Goal: Information Seeking & Learning: Find specific fact

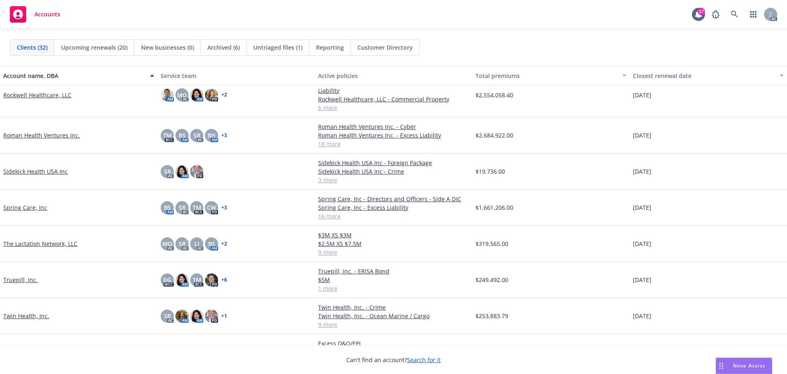
scroll to position [738, 0]
click at [55, 244] on link "The Lactation Network, LLC" at bounding box center [40, 243] width 74 height 9
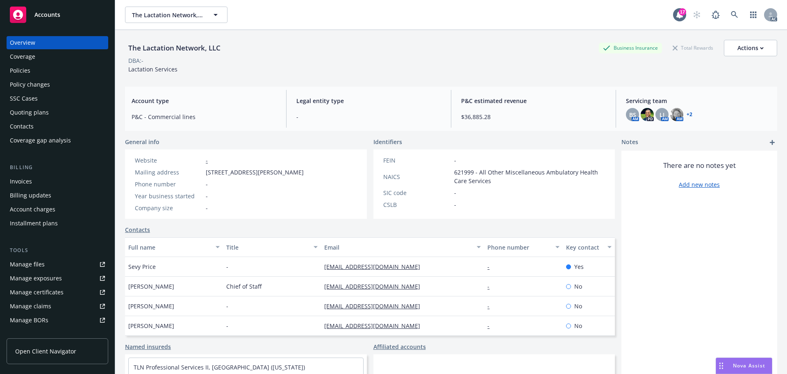
click at [42, 87] on div "Policy changes" at bounding box center [30, 84] width 40 height 13
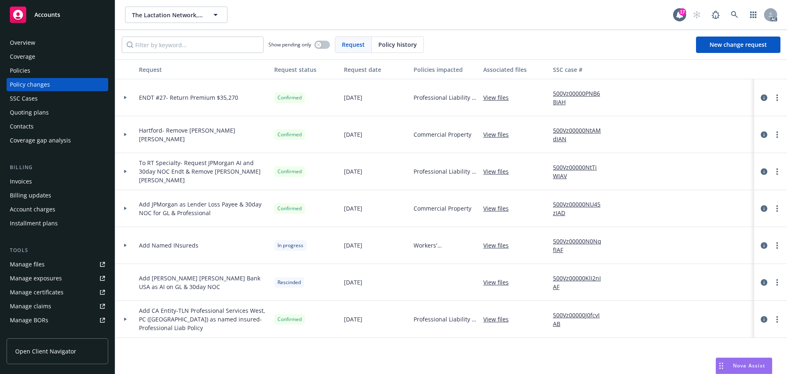
click at [125, 96] on div at bounding box center [125, 97] width 20 height 37
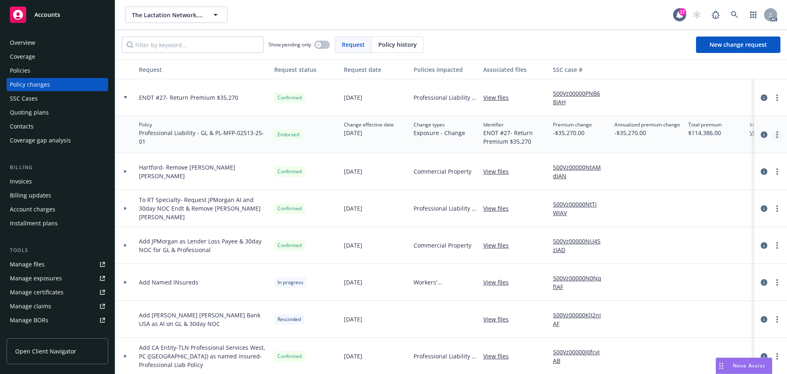
click at [772, 134] on link "more" at bounding box center [777, 135] width 10 height 10
click at [667, 198] on link "Edit billing info" at bounding box center [705, 200] width 141 height 16
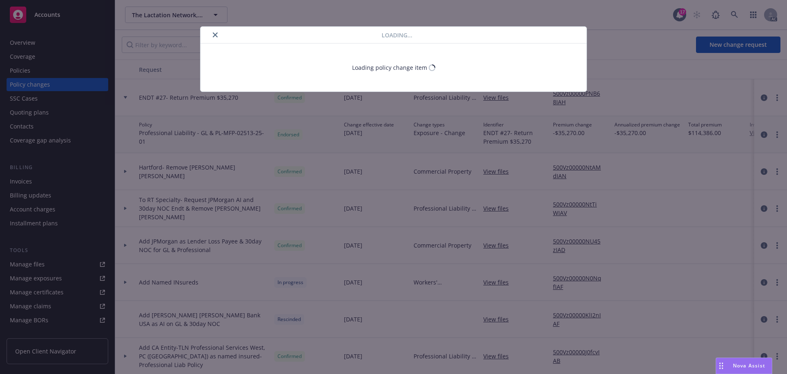
select select "IL"
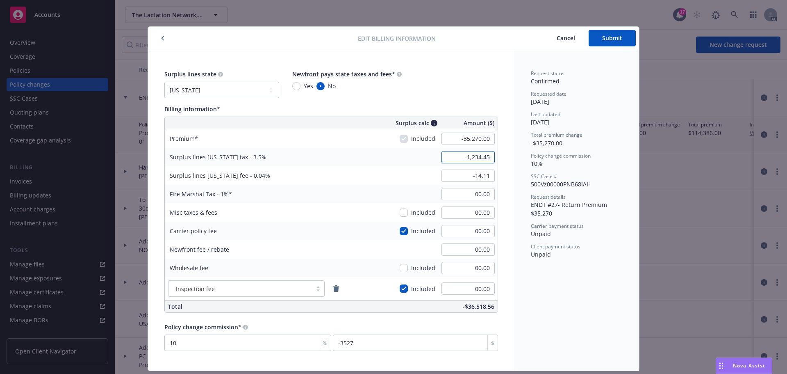
click at [483, 157] on input "-1,234.45" at bounding box center [468, 157] width 53 height 12
click at [483, 156] on input "-1,234.45" at bounding box center [468, 157] width 53 height 12
type input "00.00"
type input "14.00"
click at [476, 155] on input "00.00" at bounding box center [468, 157] width 53 height 12
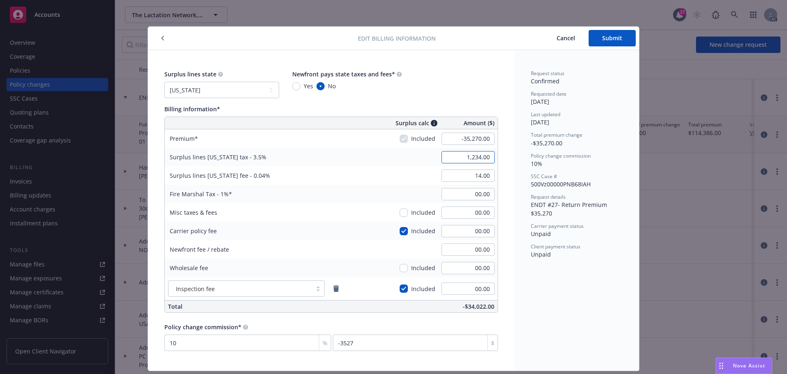
click at [460, 154] on input "1,234.00" at bounding box center [468, 157] width 53 height 12
type input "-1,234.00"
type input "-14.00"
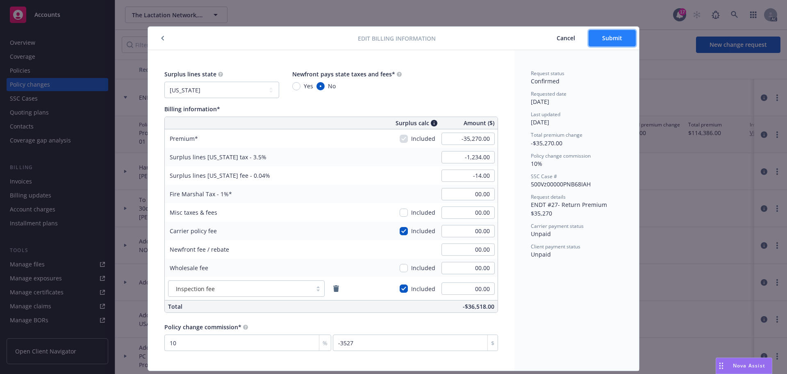
click at [607, 41] on span "Submit" at bounding box center [612, 38] width 20 height 8
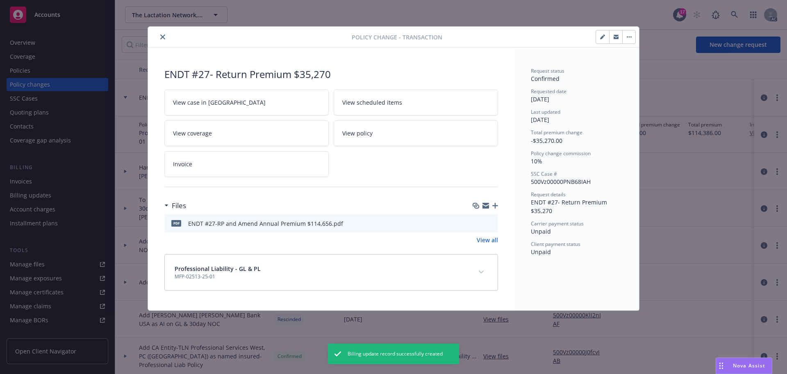
click at [162, 37] on icon "close" at bounding box center [162, 36] width 5 height 5
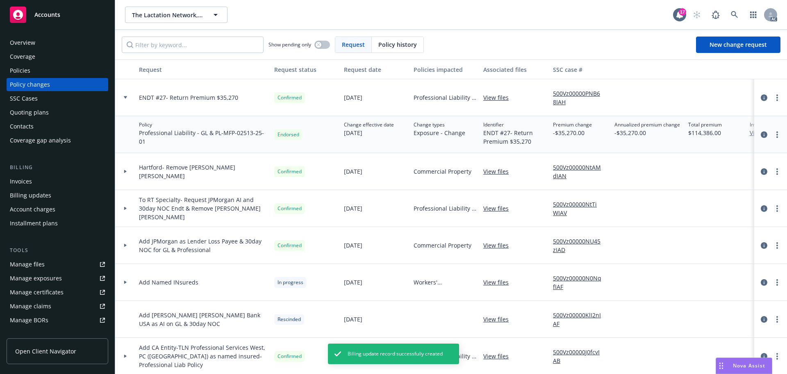
click at [19, 182] on div "Invoices" at bounding box center [21, 181] width 22 height 13
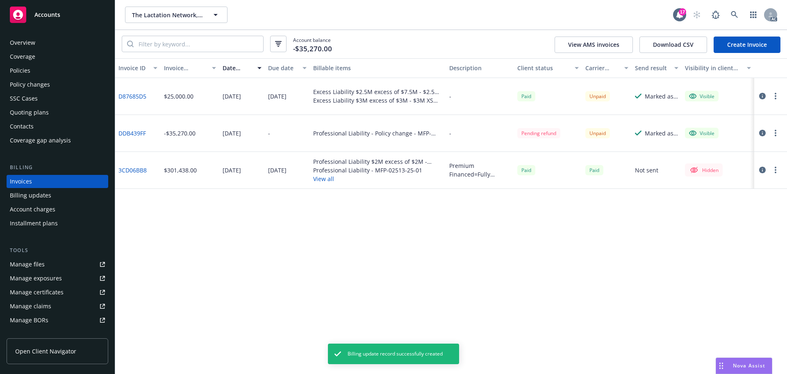
click at [777, 134] on button "button" at bounding box center [776, 133] width 10 height 10
click at [699, 265] on link "Void" at bounding box center [728, 264] width 105 height 16
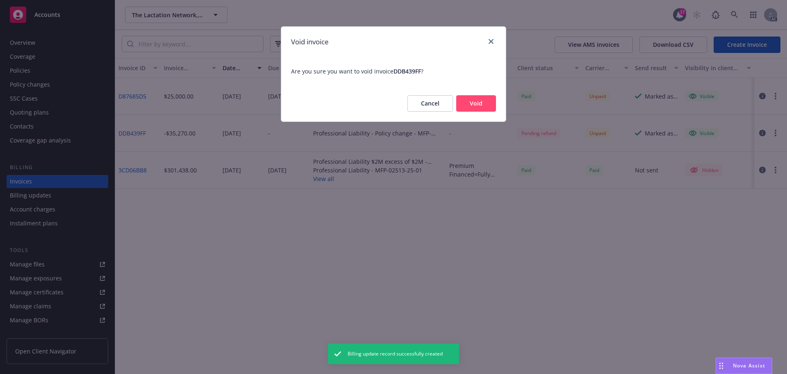
click at [476, 105] on button "Void" at bounding box center [476, 103] width 40 height 16
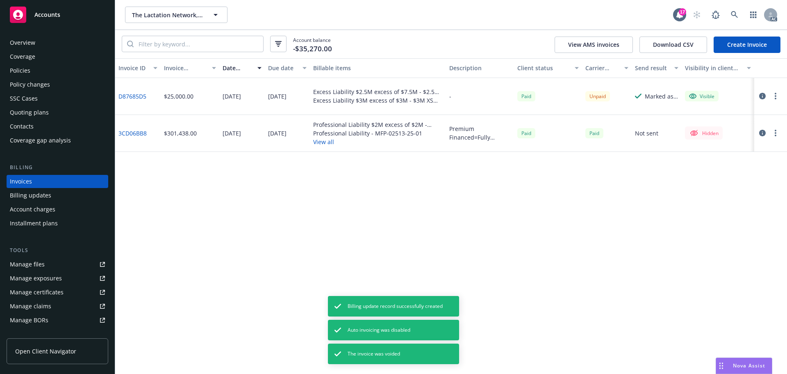
click at [754, 43] on link "Create Invoice" at bounding box center [747, 44] width 67 height 16
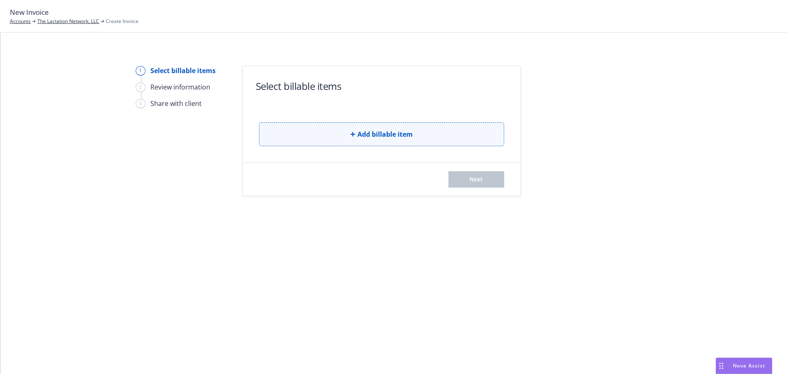
click at [401, 137] on span "Add billable item" at bounding box center [385, 134] width 55 height 10
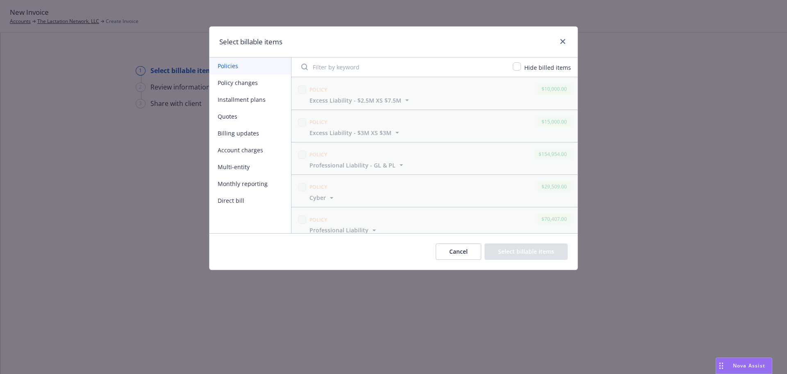
click at [251, 132] on button "Billing updates" at bounding box center [251, 133] width 82 height 17
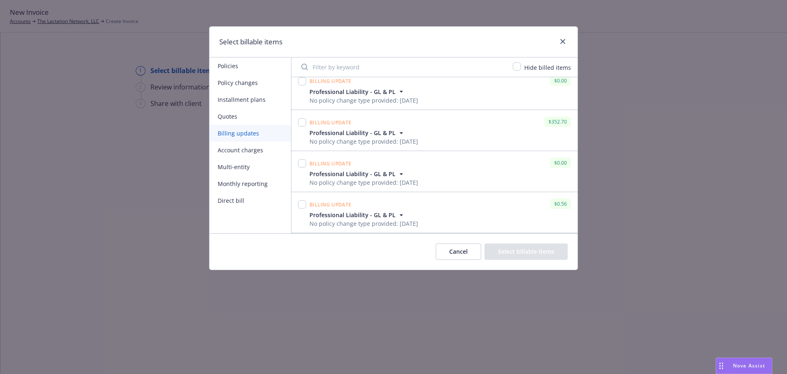
scroll to position [337, 0]
click at [248, 81] on button "Policy changes" at bounding box center [251, 82] width 82 height 17
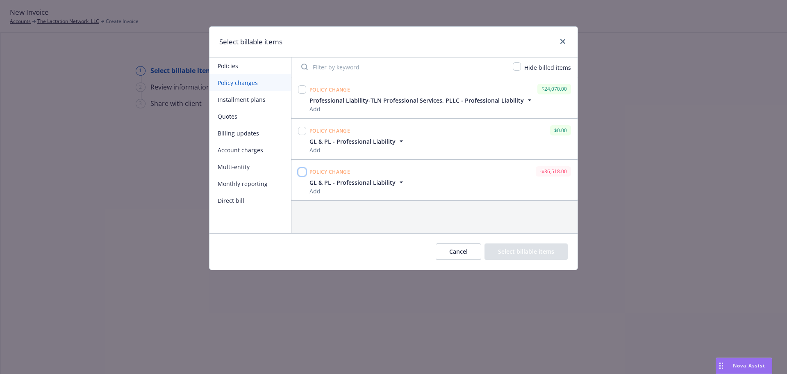
click at [301, 173] on input "checkbox" at bounding box center [302, 172] width 8 height 8
checkbox input "true"
click at [544, 251] on button "Select billable items" at bounding box center [526, 251] width 83 height 16
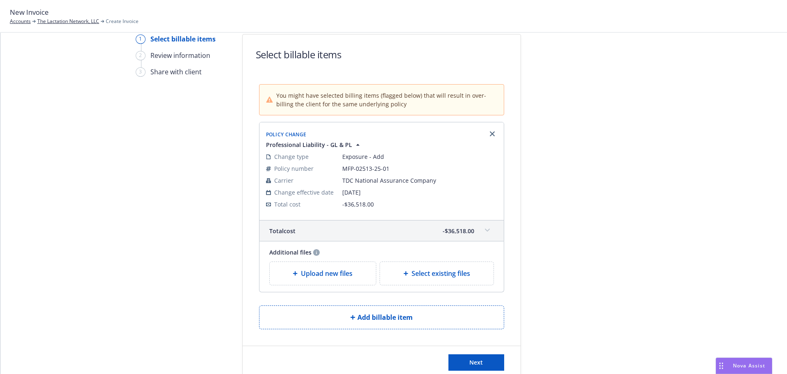
scroll to position [70, 0]
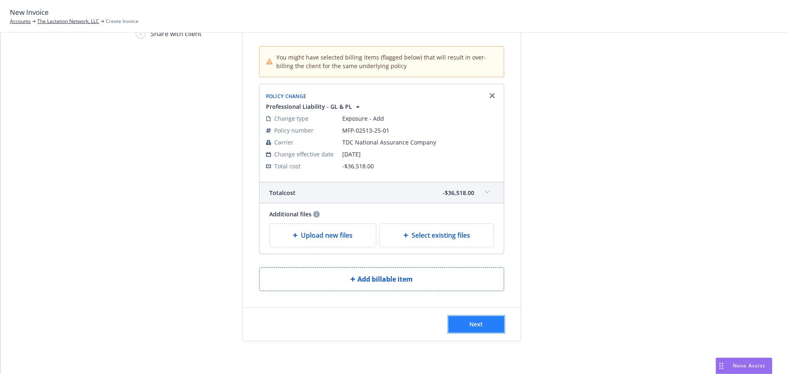
click at [479, 328] on button "Next" at bounding box center [477, 324] width 56 height 16
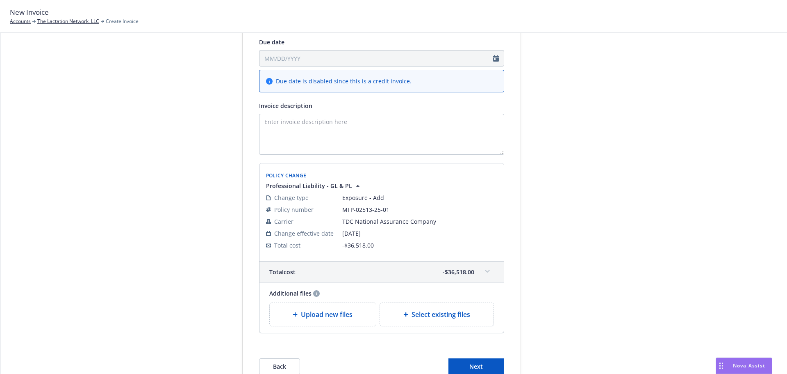
scroll to position [152, 0]
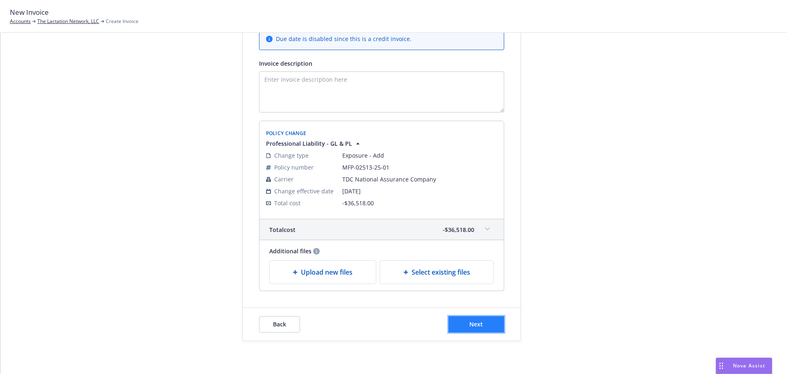
click at [478, 323] on span "Next" at bounding box center [476, 324] width 14 height 8
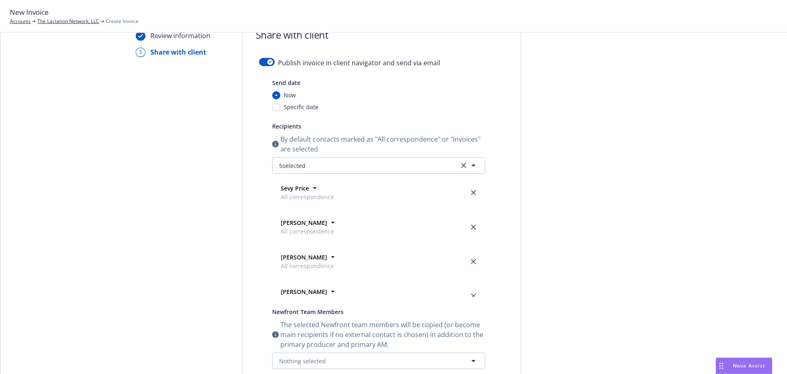
scroll to position [0, 0]
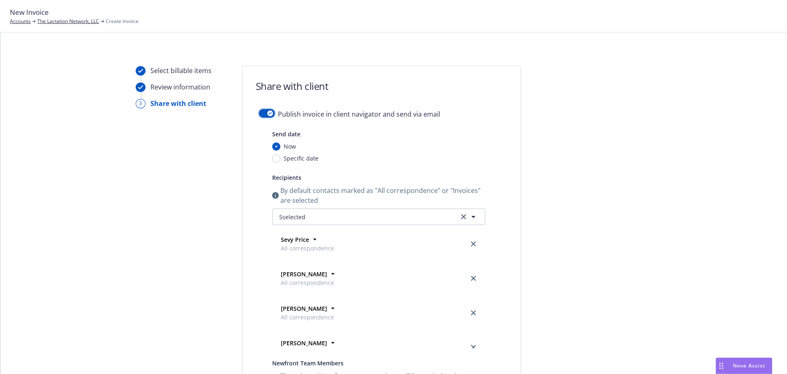
click at [259, 113] on button "button" at bounding box center [267, 113] width 16 height 8
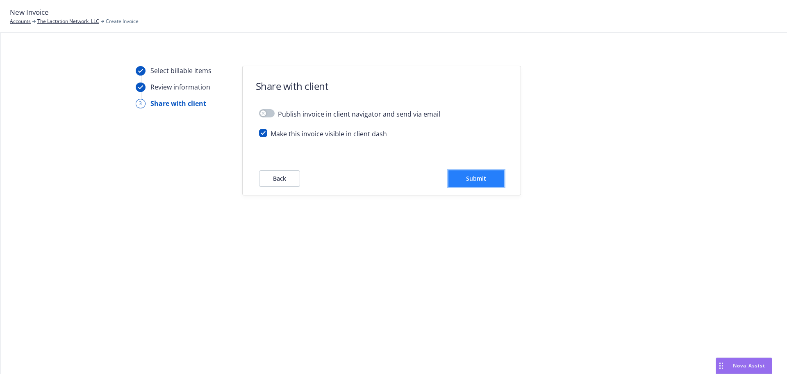
click at [467, 180] on span "Submit" at bounding box center [476, 178] width 20 height 8
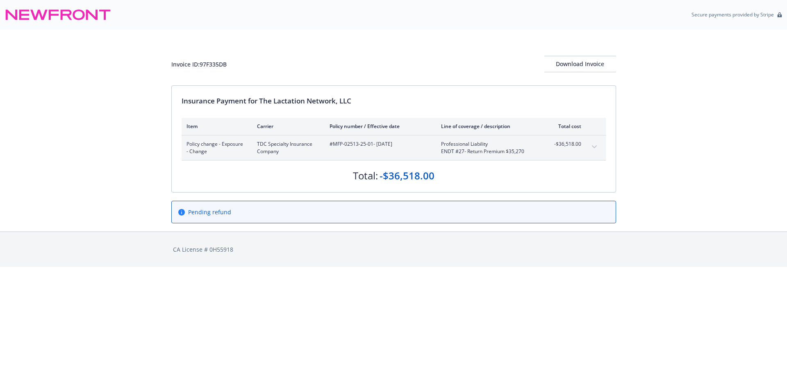
click at [593, 143] on button "expand content" at bounding box center [594, 146] width 13 height 13
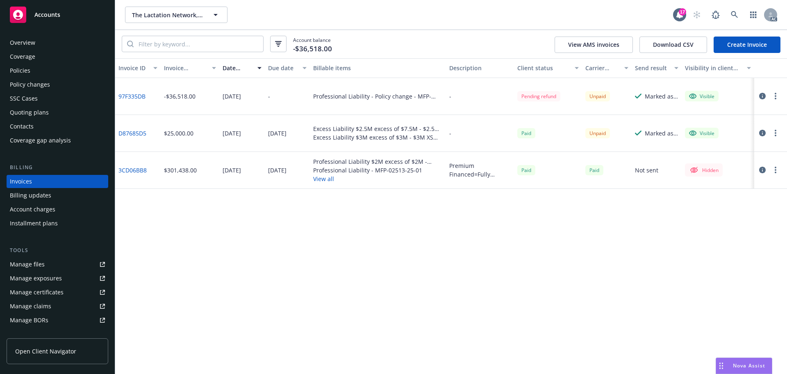
click at [55, 18] on span "Accounts" at bounding box center [47, 14] width 26 height 7
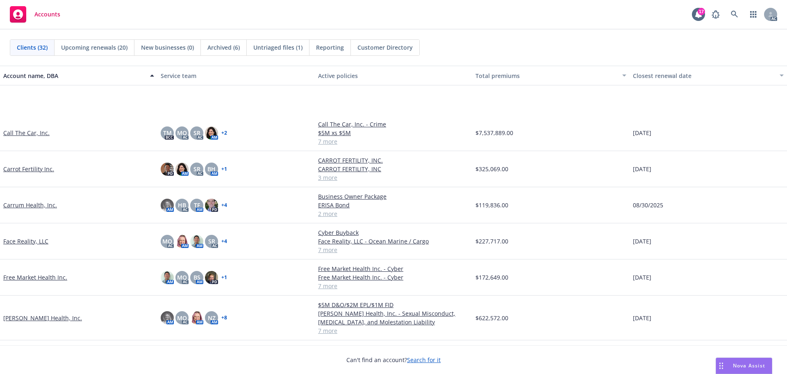
scroll to position [287, 0]
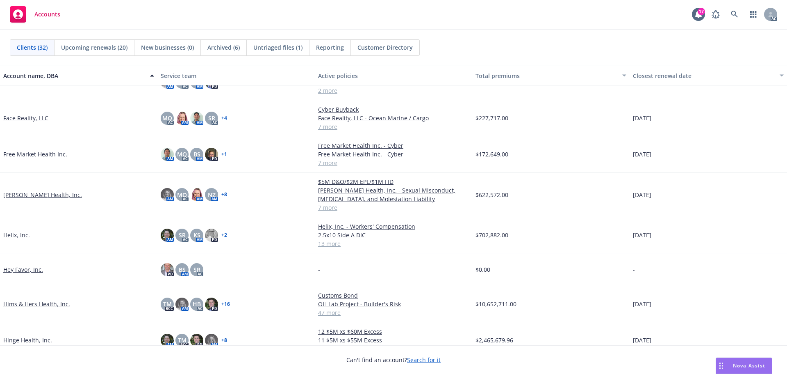
click at [10, 236] on link "Helix, Inc." at bounding box center [16, 234] width 27 height 9
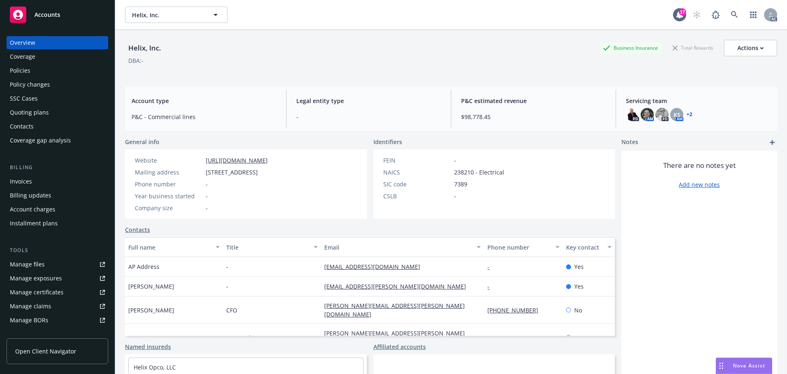
click at [50, 14] on span "Accounts" at bounding box center [47, 14] width 26 height 7
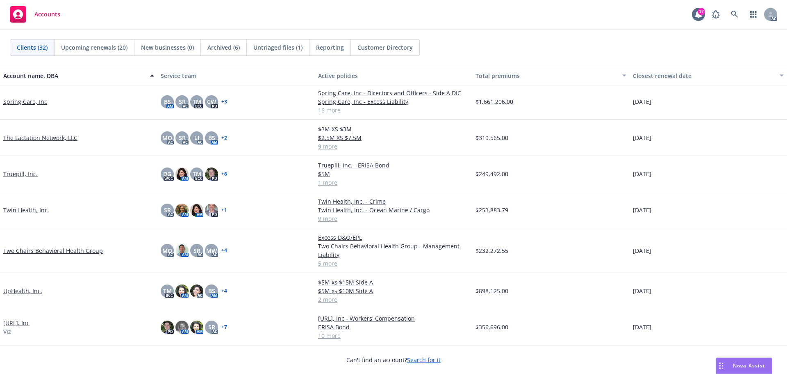
scroll to position [825, 0]
click at [11, 323] on link "Viz.ai, Inc" at bounding box center [16, 322] width 26 height 9
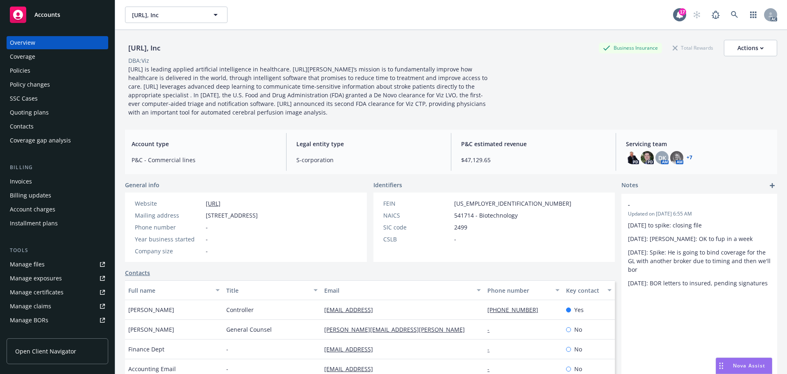
click at [23, 67] on div "Policies" at bounding box center [20, 70] width 20 height 13
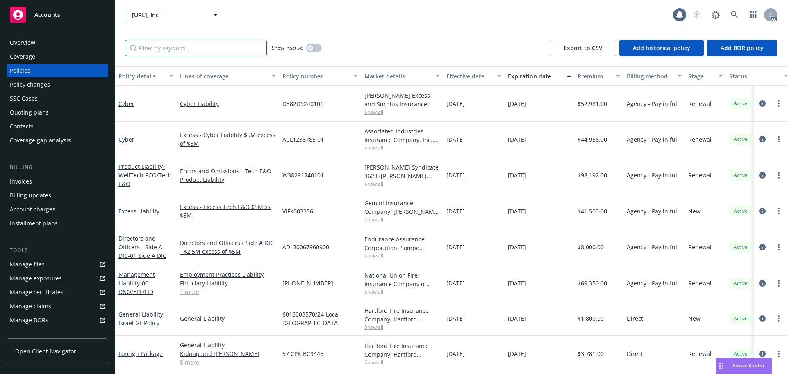
click at [175, 48] on input "Filter by keyword..." at bounding box center [196, 48] width 142 height 16
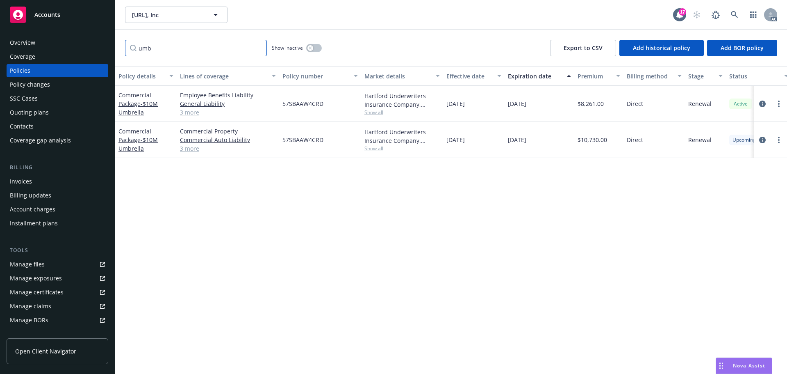
type input "umb"
click at [188, 147] on link "3 more" at bounding box center [228, 148] width 96 height 9
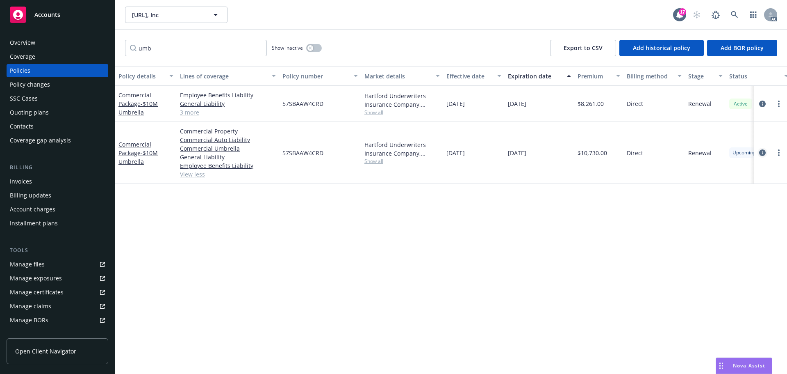
click at [763, 151] on icon "circleInformation" at bounding box center [762, 152] width 7 height 7
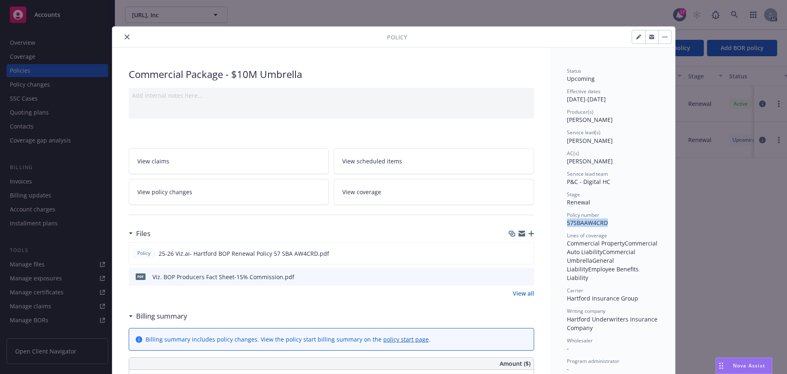
drag, startPoint x: 606, startPoint y: 224, endPoint x: 565, endPoint y: 224, distance: 40.6
click at [567, 224] on div "Policy number 57SBAAW4CRD" at bounding box center [613, 219] width 92 height 16
copy span "57SBAAW4CRD"
click at [125, 35] on icon "close" at bounding box center [127, 36] width 5 height 5
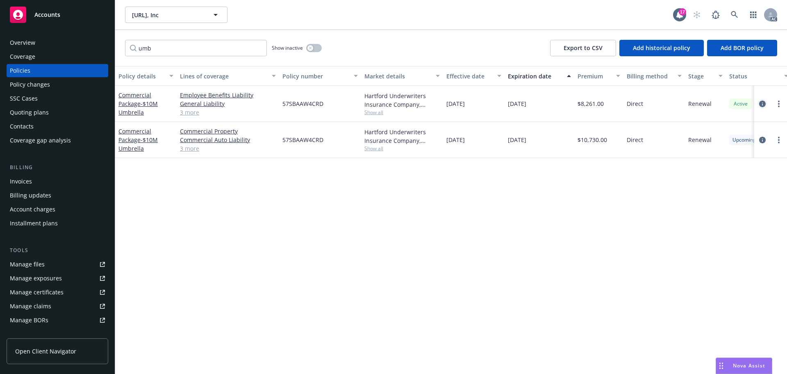
click at [765, 102] on icon "circleInformation" at bounding box center [762, 103] width 7 height 7
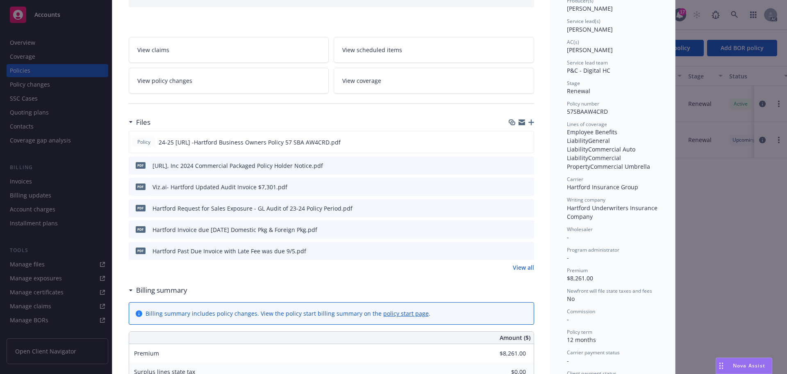
scroll to position [123, 0]
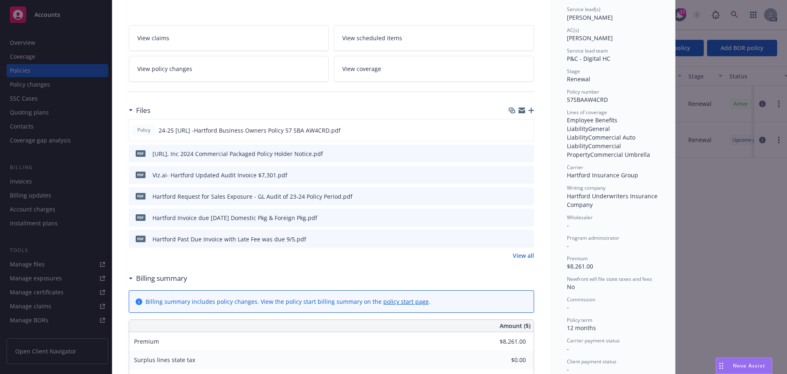
click at [525, 255] on link "View all" at bounding box center [523, 255] width 21 height 9
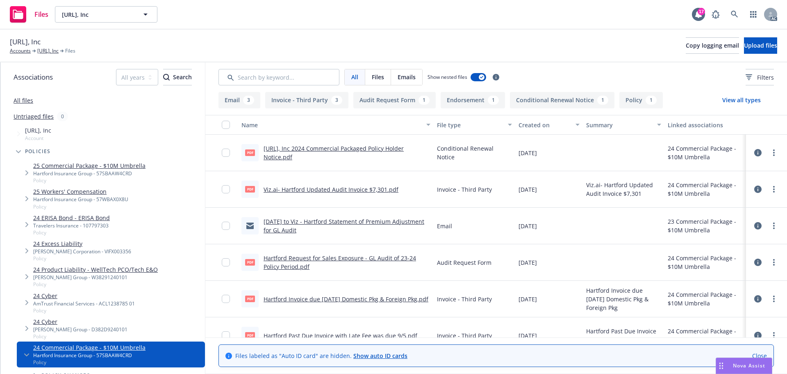
click at [354, 148] on link "[URL], Inc 2024 Commercial Packaged Policy Holder Notice.pdf" at bounding box center [334, 152] width 140 height 16
click at [24, 52] on link "Accounts" at bounding box center [20, 50] width 21 height 7
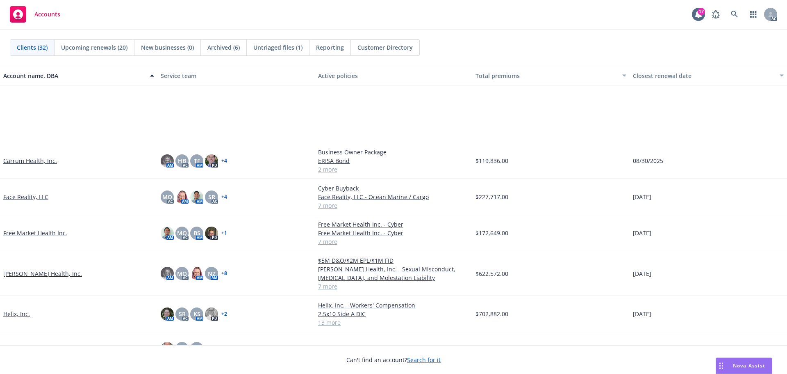
scroll to position [328, 0]
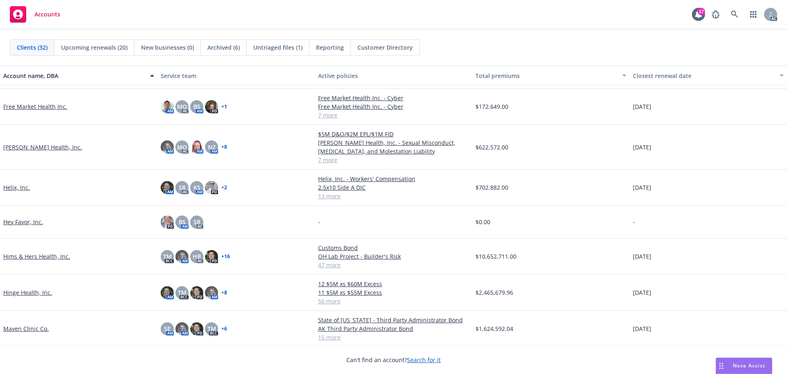
click at [9, 187] on link "Helix, Inc." at bounding box center [16, 187] width 27 height 9
